Goal: Information Seeking & Learning: Check status

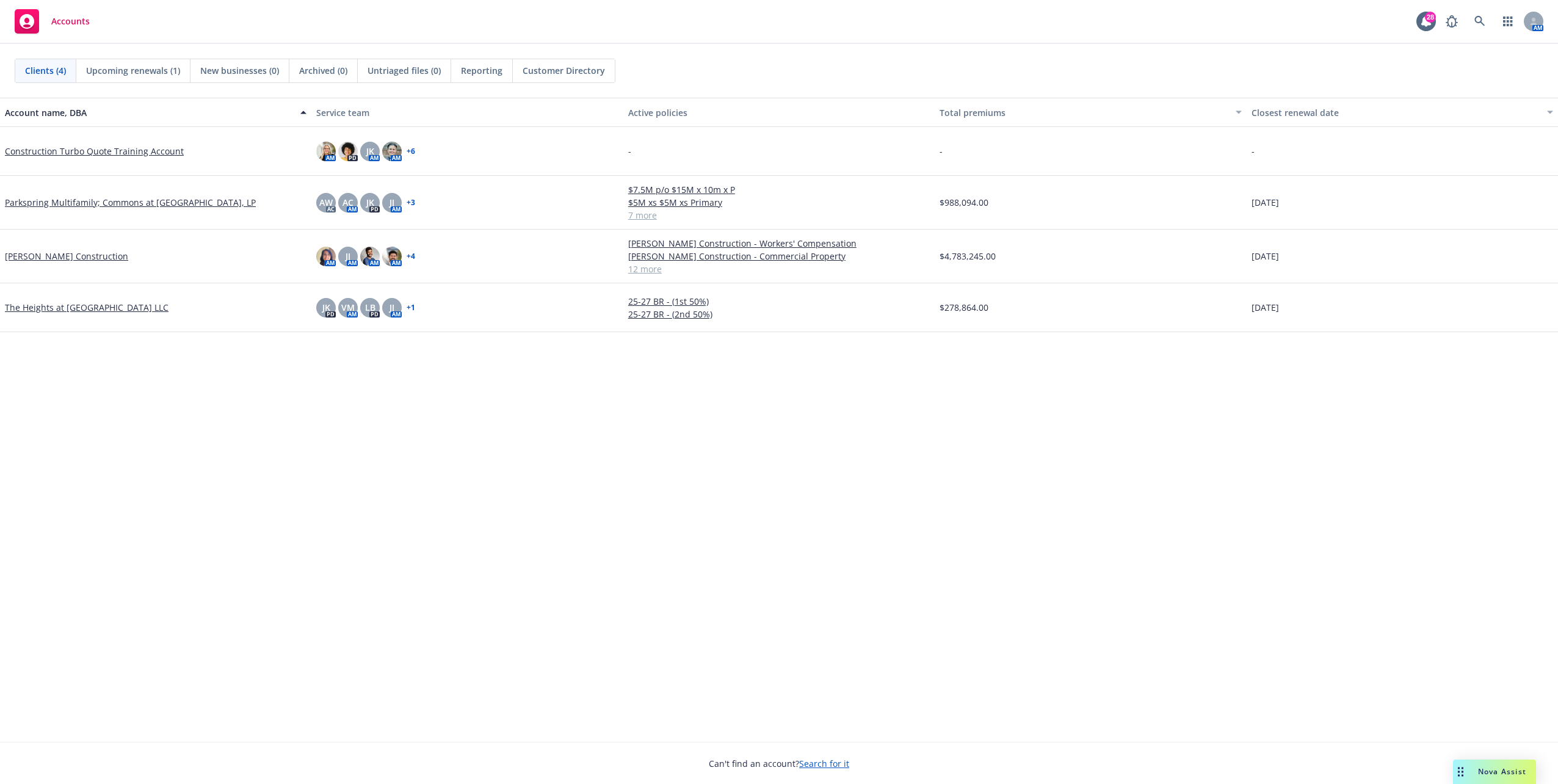
click at [482, 59] on div "Reporting" at bounding box center [482, 70] width 62 height 23
